Goal: Task Accomplishment & Management: Complete application form

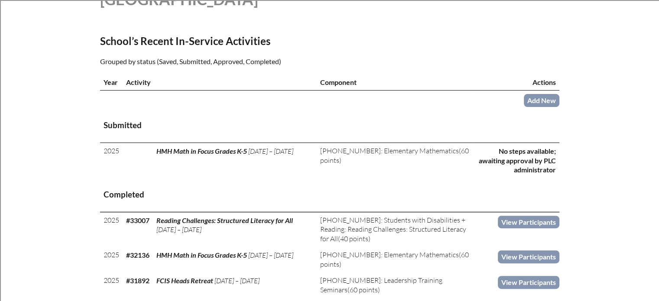
scroll to position [173, 0]
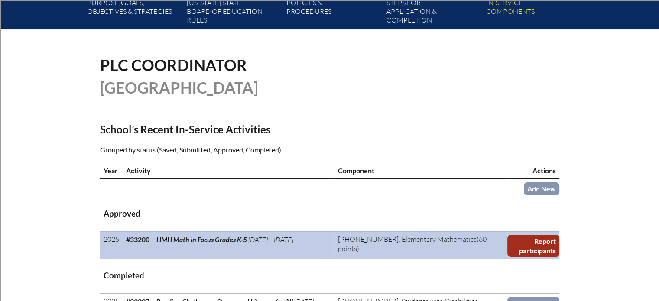
click at [538, 253] on link "Report participants" at bounding box center [534, 246] width 52 height 22
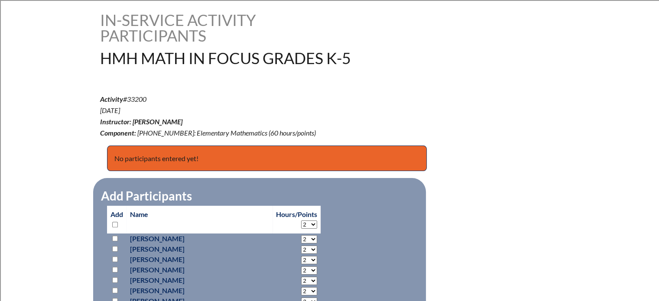
scroll to position [347, 0]
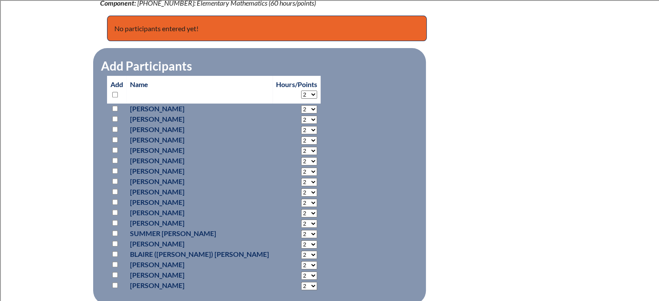
click at [114, 129] on input "checkbox" at bounding box center [115, 130] width 6 height 6
checkbox input "true"
click at [301, 130] on select "2 3 4 5 6 7 8 9 10 11 12 13 14 15 16 17 18 19 20 21 22 23" at bounding box center [309, 130] width 16 height 8
select select "6"
click at [301, 126] on select "2 3 4 5 6 7 8 9 10 11 12 13 14 15 16 17 18 19 20 21 22 23" at bounding box center [309, 130] width 16 height 8
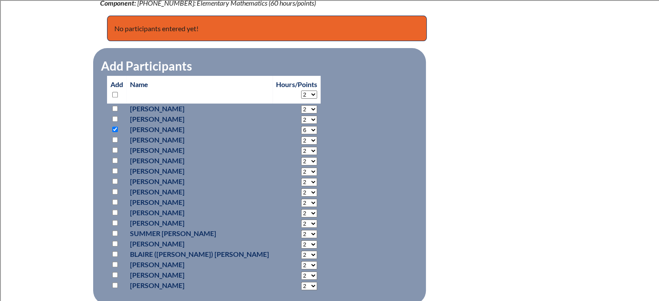
drag, startPoint x: 114, startPoint y: 285, endPoint x: 118, endPoint y: 282, distance: 4.7
click at [114, 285] on input "checkbox" at bounding box center [115, 286] width 6 height 6
checkbox input "true"
click at [301, 285] on select "2 3 4 5 6 7 8 9 10 11 12 13 14 15 16 17 18 19 20 21 22 23" at bounding box center [309, 286] width 16 height 8
select select "6"
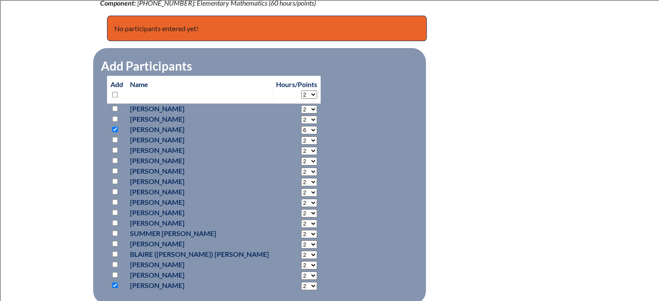
click at [301, 282] on select "2 3 4 5 6 7 8 9 10 11 12 13 14 15 16 17 18 19 20 21 22 23" at bounding box center [309, 286] width 16 height 8
click at [496, 196] on div "hmh-math-in-focus-grades-k-5--68b716268b82d9.37000674 In-service Activity Parti…" at bounding box center [329, 137] width 459 height 511
click at [112, 147] on input "checkbox" at bounding box center [115, 150] width 6 height 6
checkbox input "true"
click at [301, 150] on select "2 3 4 5 6 7 8 9 10 11 12 13 14 15 16 17 18 19 20 21 22 23" at bounding box center [309, 151] width 16 height 8
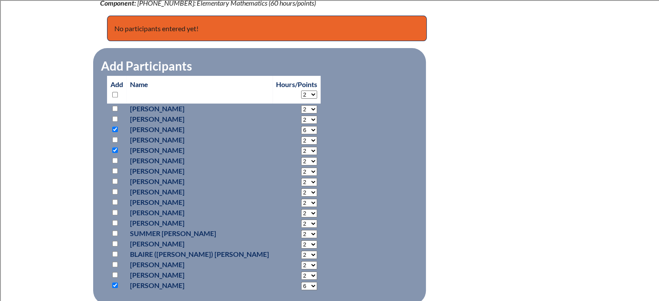
select select "6"
click at [301, 147] on select "2 3 4 5 6 7 8 9 10 11 12 13 14 15 16 17 18 19 20 21 22 23" at bounding box center [309, 151] width 16 height 8
click at [411, 166] on fieldset "Add Participants Add Name Hours/Points 2 3 4 5 6 7 8 9 10 11" at bounding box center [259, 176] width 333 height 257
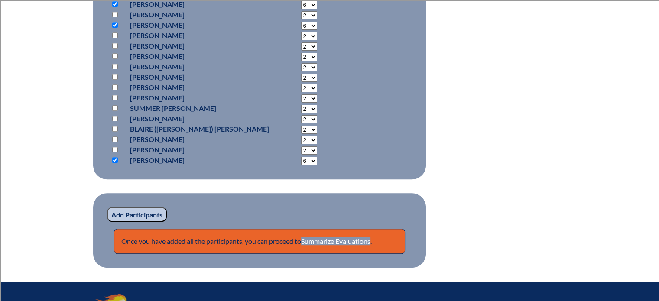
scroll to position [477, 0]
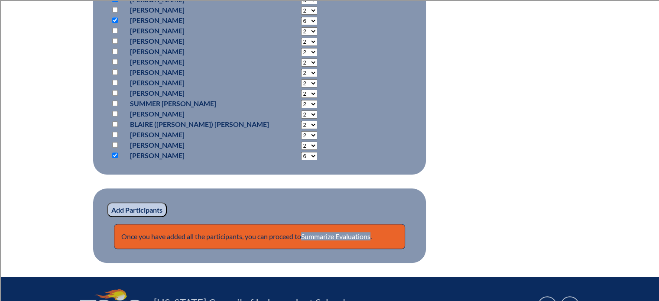
click at [137, 208] on input "Add Participants" at bounding box center [137, 209] width 60 height 15
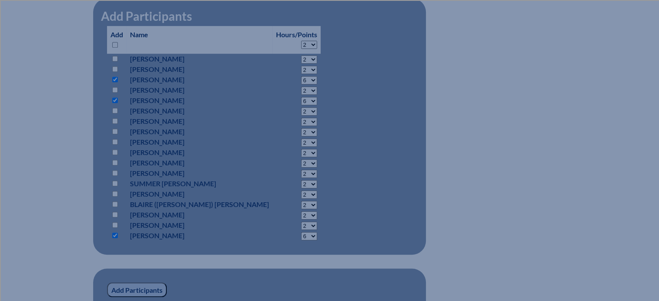
scroll to position [314, 0]
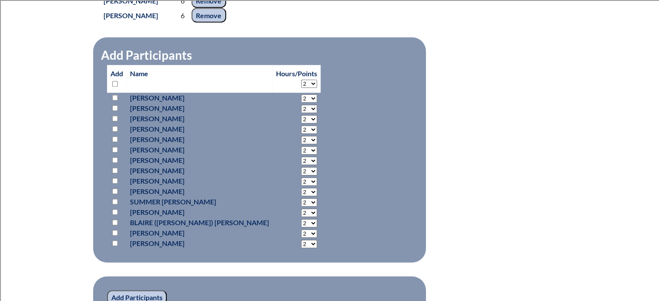
scroll to position [608, 0]
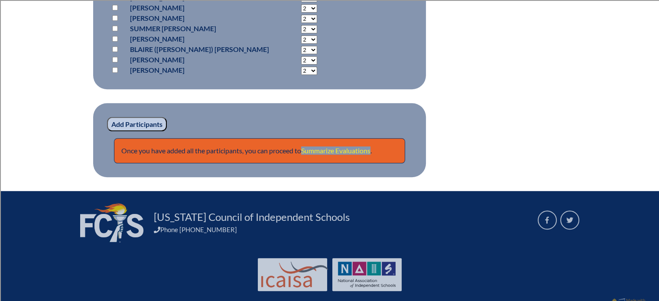
click at [345, 150] on link "Summarize Evaluations" at bounding box center [335, 150] width 69 height 8
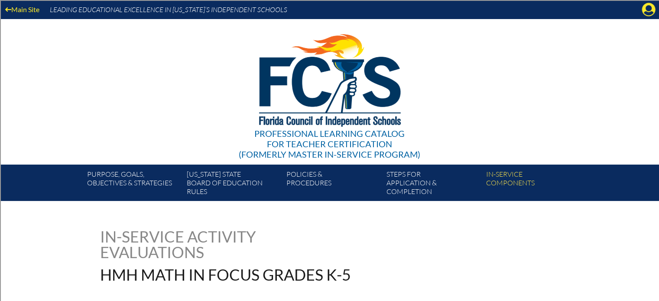
scroll to position [217, 0]
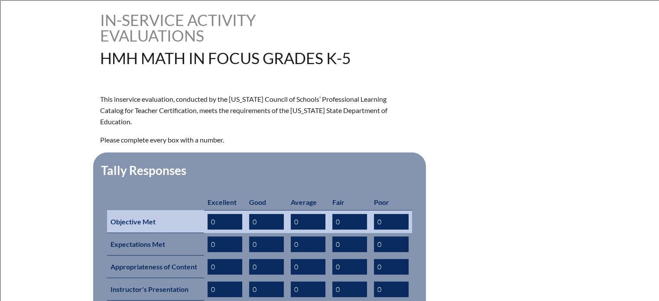
click at [276, 214] on input "0" at bounding box center [266, 222] width 35 height 16
type input "1"
click at [229, 214] on input "0" at bounding box center [225, 222] width 35 height 16
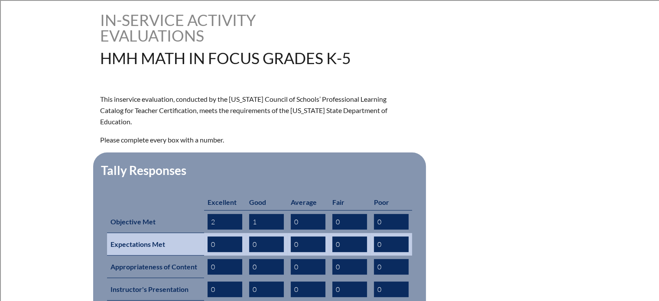
type input "2"
click at [270, 237] on input "0" at bounding box center [266, 245] width 35 height 16
type input "1"
click at [231, 237] on input "0" at bounding box center [225, 245] width 35 height 16
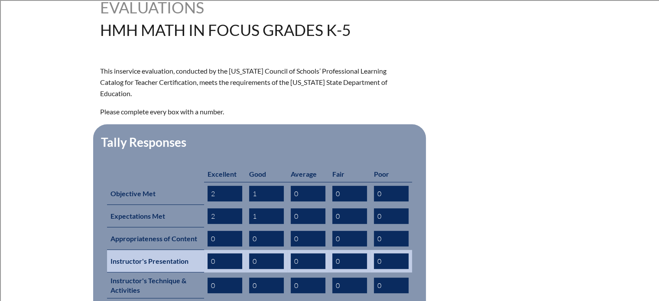
scroll to position [260, 0]
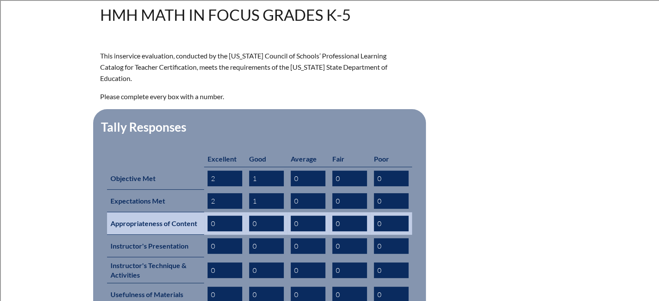
type input "2"
click at [264, 216] on input "0" at bounding box center [266, 224] width 35 height 16
type input "1"
click at [227, 216] on input "0" at bounding box center [225, 224] width 35 height 16
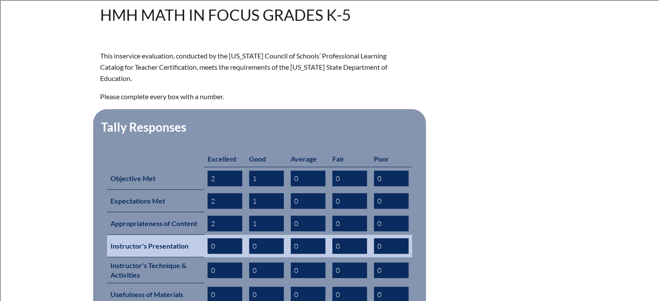
type input "2"
click at [224, 238] on input "0" at bounding box center [225, 246] width 35 height 16
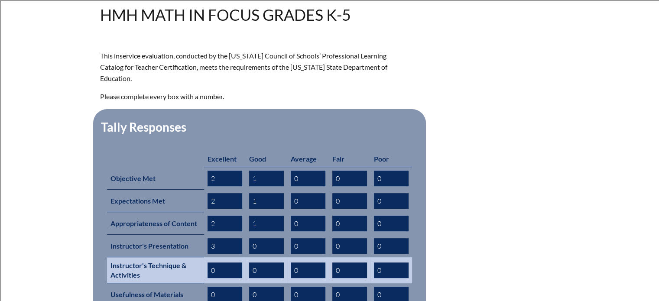
type input "3"
click at [226, 263] on input "0" at bounding box center [225, 271] width 35 height 16
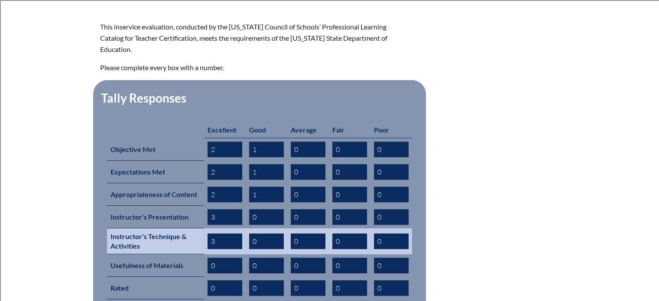
scroll to position [303, 0]
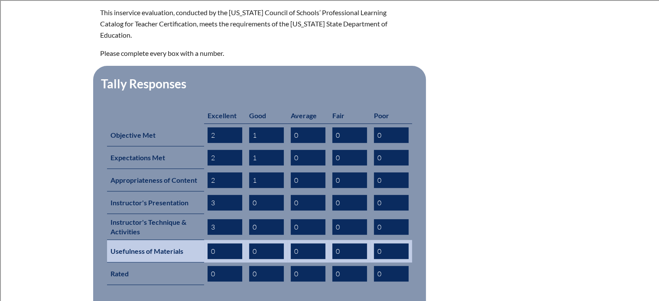
type input "3"
click at [221, 244] on input "0" at bounding box center [225, 252] width 35 height 16
type input "2"
click at [257, 244] on input "0" at bounding box center [266, 252] width 35 height 16
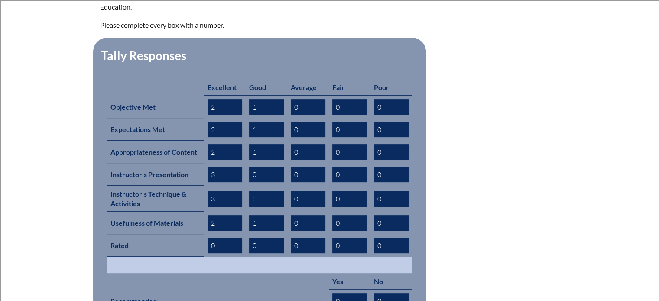
scroll to position [347, 0]
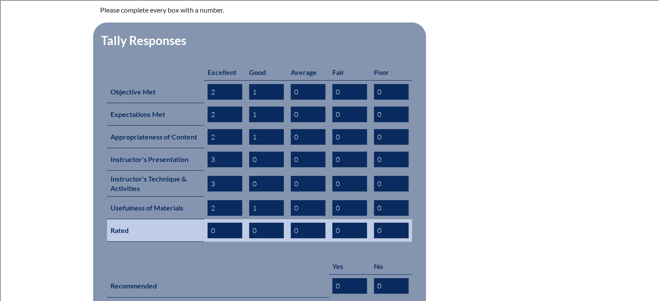
type input "1"
click at [232, 223] on input "0" at bounding box center [225, 231] width 35 height 16
type input "2"
click at [270, 223] on input "0" at bounding box center [266, 231] width 35 height 16
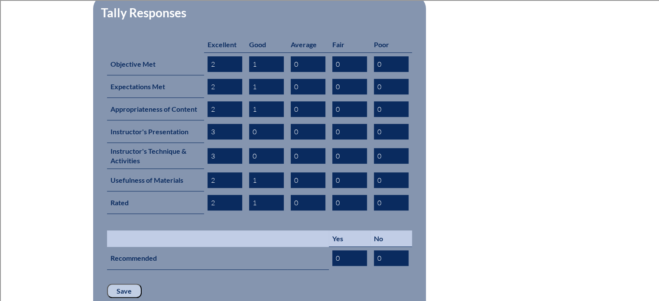
scroll to position [390, 0]
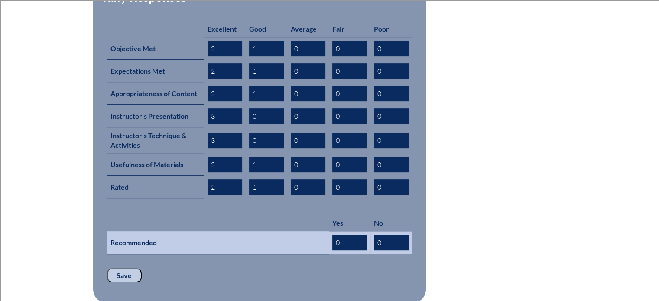
type input "1"
click at [351, 235] on input "0" at bounding box center [349, 243] width 35 height 16
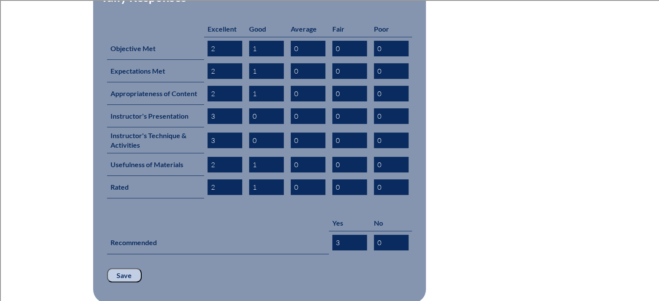
type input "3"
click at [471, 225] on form "This inservice evaluation, conducted by the Florida Council of Schools’ Profess…" at bounding box center [329, 111] width 459 height 383
click at [131, 268] on input "Save" at bounding box center [124, 275] width 35 height 15
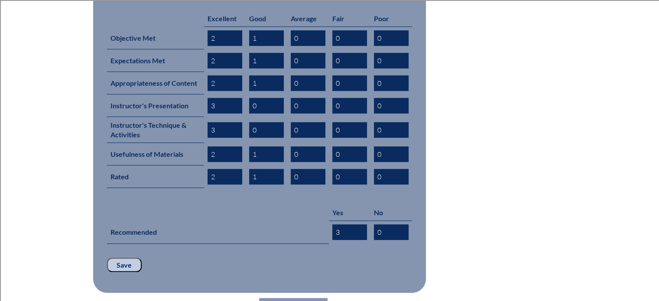
scroll to position [477, 0]
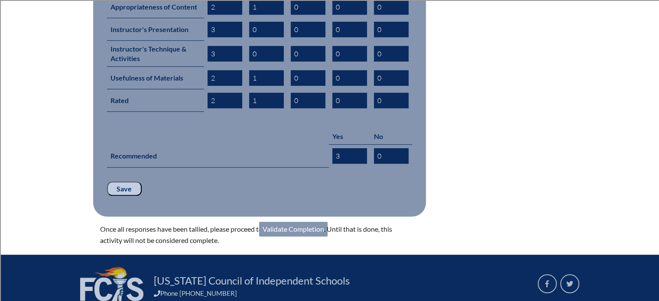
click at [308, 222] on link "Validate Completion" at bounding box center [293, 229] width 68 height 15
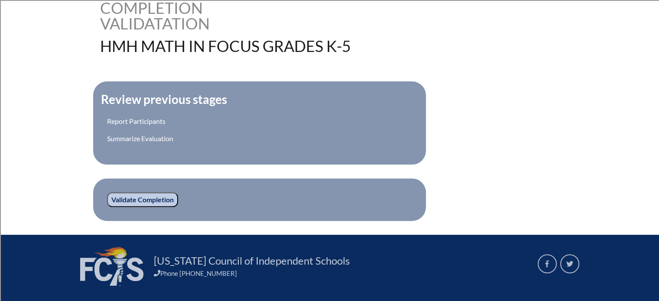
scroll to position [260, 0]
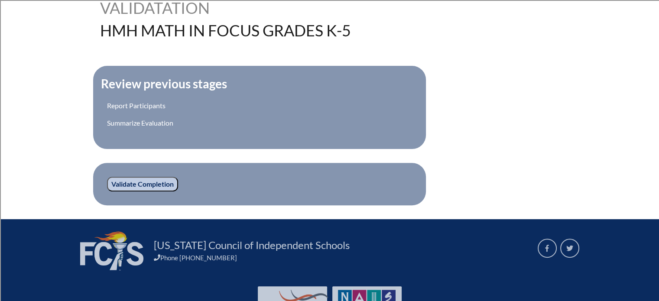
click at [144, 185] on input "Validate Completion" at bounding box center [142, 184] width 71 height 15
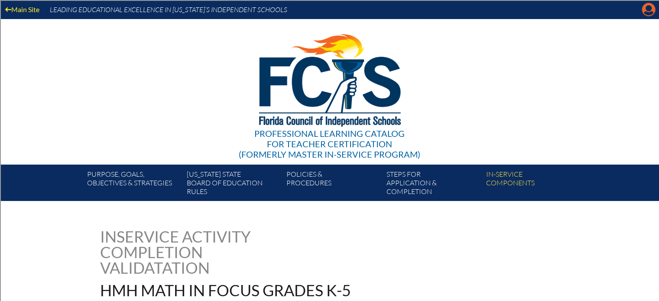
click at [650, 6] on icon "Manage account" at bounding box center [649, 10] width 14 height 14
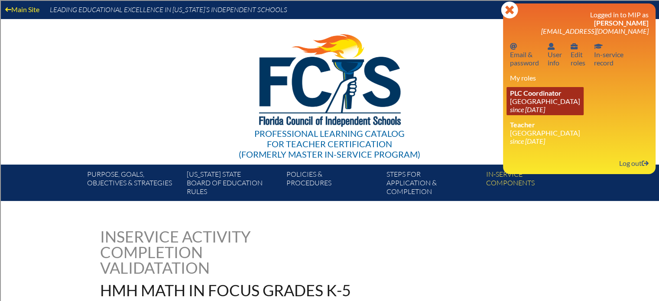
click at [548, 97] on span "PLC Coordinator" at bounding box center [536, 93] width 52 height 8
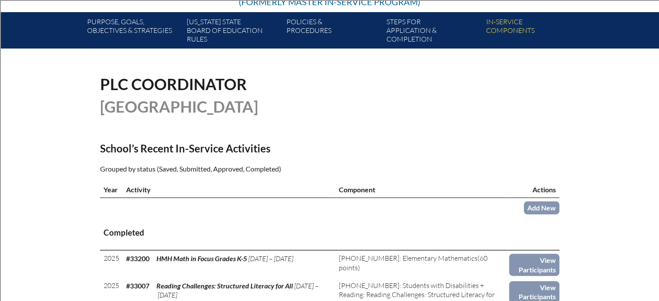
scroll to position [173, 0]
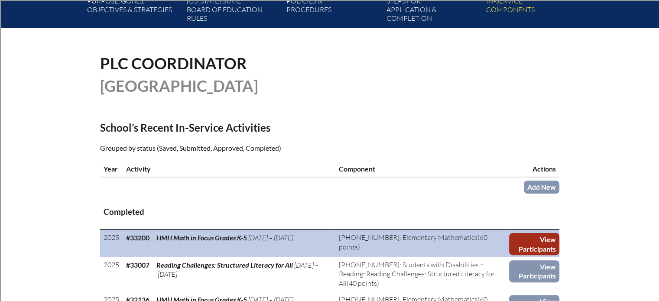
click at [549, 241] on link "View Participants" at bounding box center [534, 244] width 50 height 22
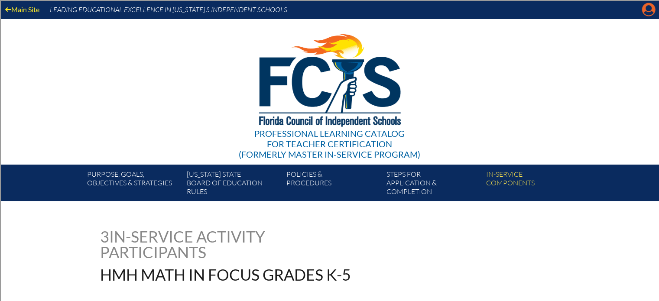
click at [644, 13] on icon "Manage account" at bounding box center [649, 10] width 14 height 14
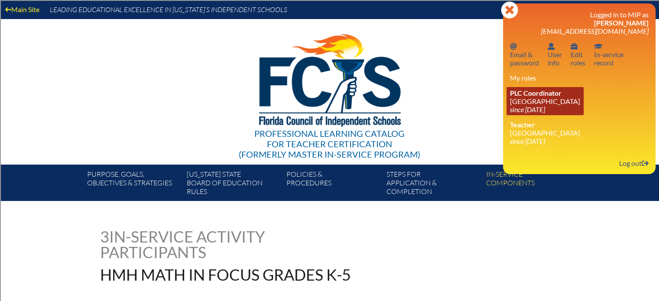
click at [521, 108] on icon "since [DATE]" at bounding box center [527, 109] width 35 height 8
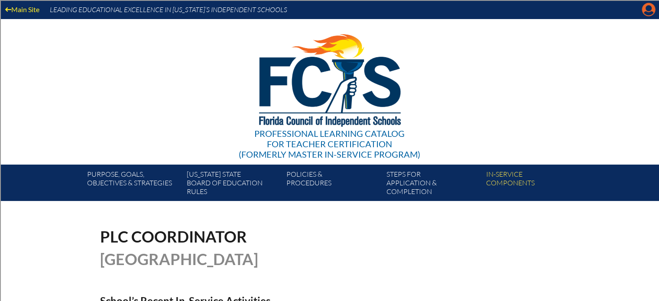
click at [650, 13] on icon "Manage account" at bounding box center [649, 10] width 14 height 14
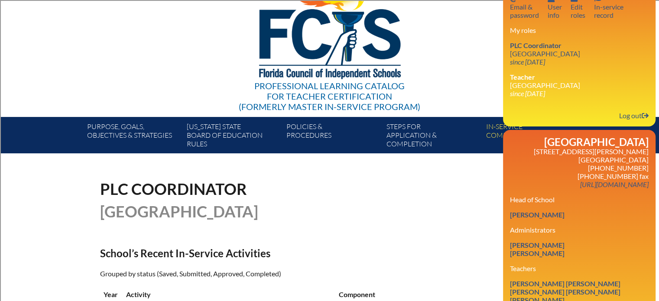
scroll to position [130, 0]
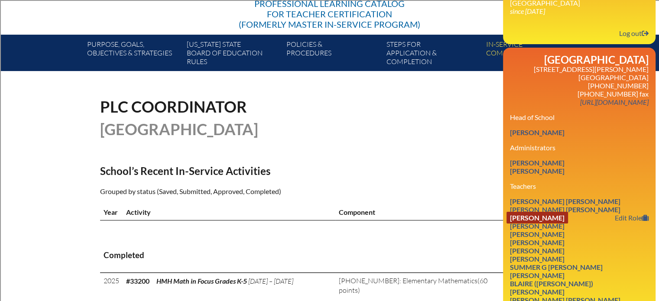
click at [558, 224] on link "[PERSON_NAME]" at bounding box center [538, 218] width 62 height 12
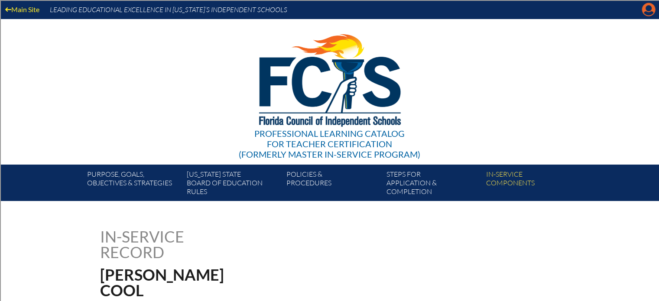
click at [643, 9] on icon at bounding box center [648, 9] width 13 height 13
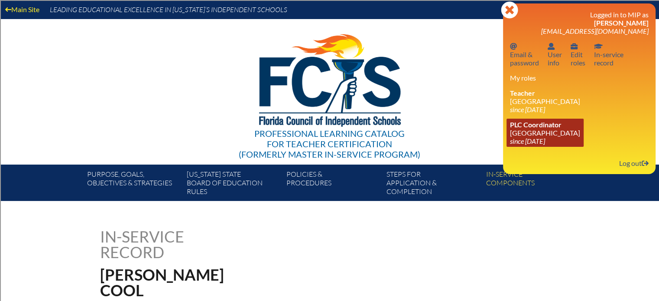
click at [533, 127] on span "PLC Coordinator" at bounding box center [536, 124] width 52 height 8
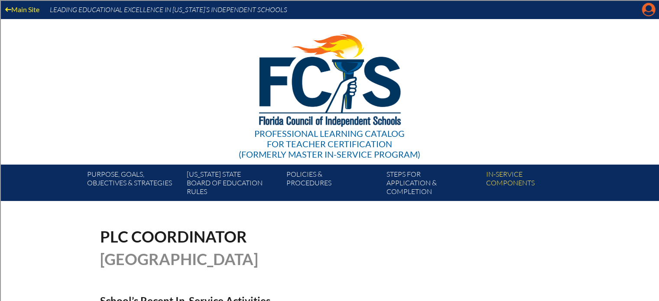
click at [644, 9] on icon at bounding box center [648, 9] width 13 height 13
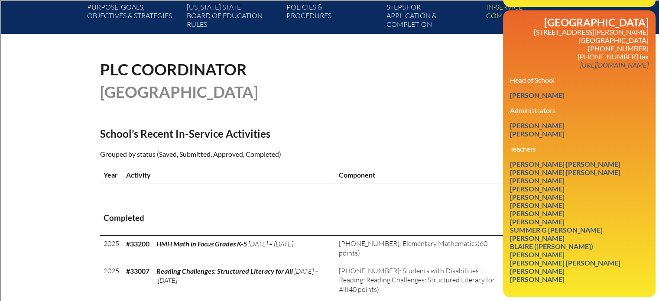
scroll to position [173, 0]
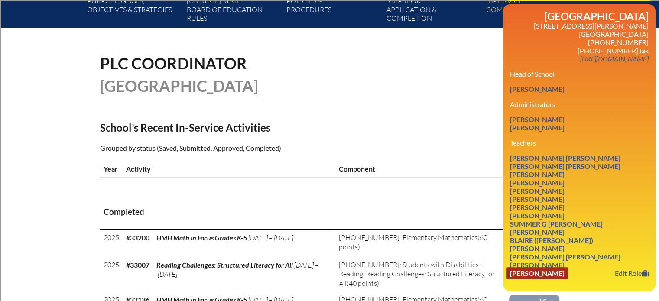
click at [568, 277] on link "[PERSON_NAME]" at bounding box center [538, 273] width 62 height 12
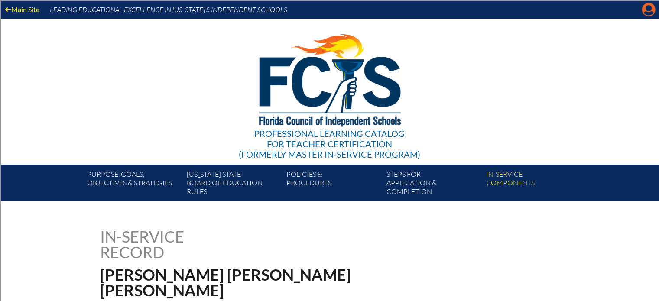
click at [645, 6] on icon at bounding box center [648, 9] width 13 height 13
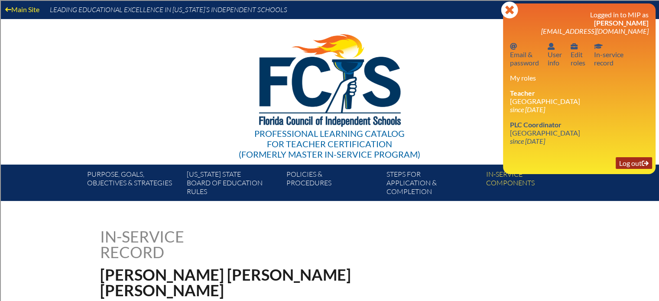
click at [635, 163] on link "Log out Log out" at bounding box center [634, 163] width 36 height 12
